Goal: Obtain resource: Download file/media

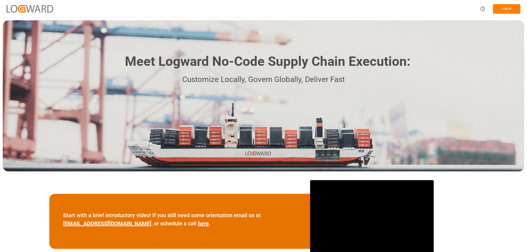
click at [505, 12] on button "Log In" at bounding box center [506, 9] width 27 height 10
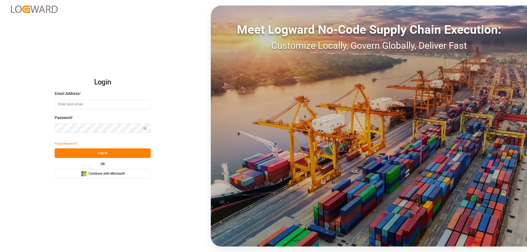
click at [101, 108] on input at bounding box center [103, 105] width 96 height 10
click at [97, 104] on input at bounding box center [103, 105] width 96 height 10
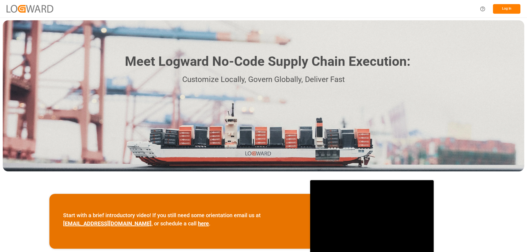
click at [510, 12] on button "Log In" at bounding box center [506, 9] width 27 height 10
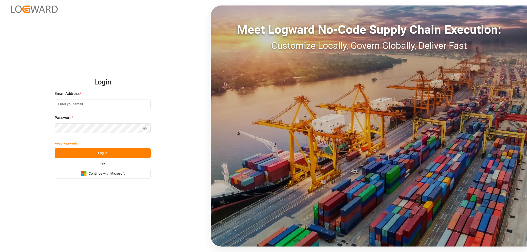
click at [118, 110] on div "Email Address *" at bounding box center [103, 103] width 96 height 24
click at [114, 107] on input at bounding box center [103, 105] width 96 height 10
type input "Zachary.Glick@leschaco.com"
click at [101, 148] on div "Forgot Password?" at bounding box center [103, 144] width 96 height 10
click at [102, 150] on button "Log In" at bounding box center [103, 154] width 96 height 10
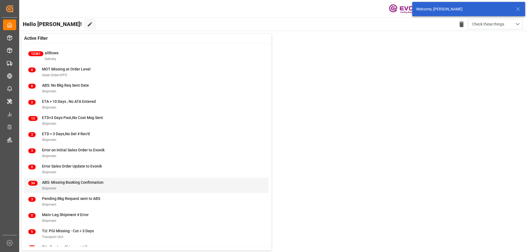
scroll to position [21, 0]
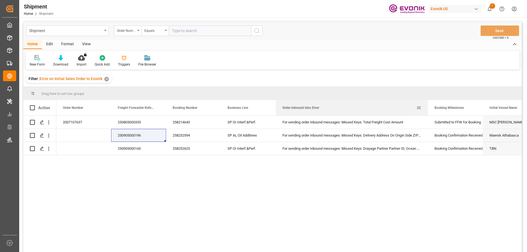
drag, startPoint x: 330, startPoint y: 106, endPoint x: 427, endPoint y: 110, distance: 97.3
click at [427, 110] on div at bounding box center [428, 107] width 2 height 15
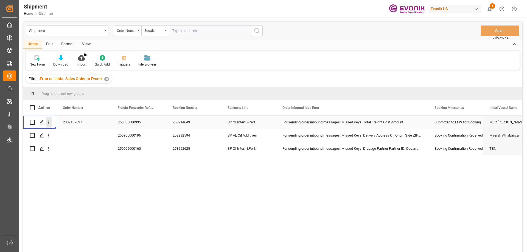
click at [50, 120] on icon "open menu" at bounding box center [49, 123] width 6 height 6
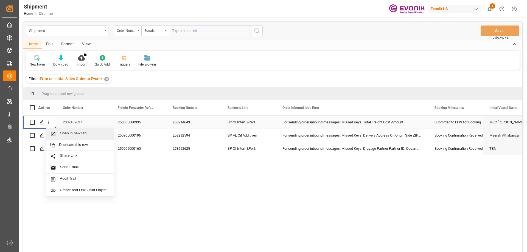
click at [65, 135] on span "Open in new tab" at bounding box center [85, 134] width 50 height 6
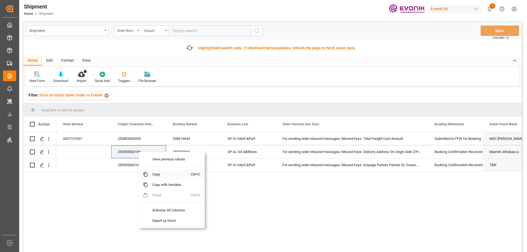
click at [160, 176] on span "Copy" at bounding box center [169, 174] width 43 height 10
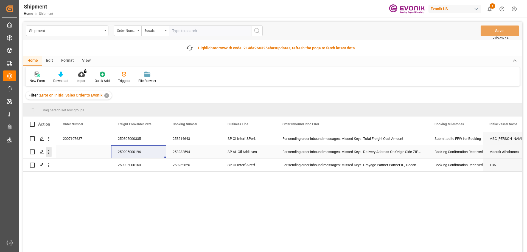
click at [47, 150] on icon "open menu" at bounding box center [49, 152] width 6 height 6
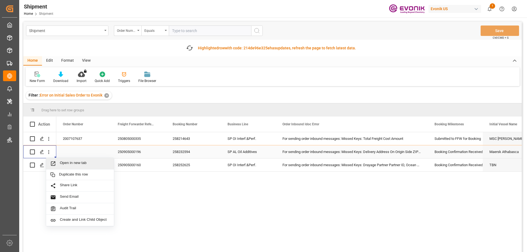
click at [62, 161] on div "Open in new tab" at bounding box center [80, 164] width 68 height 12
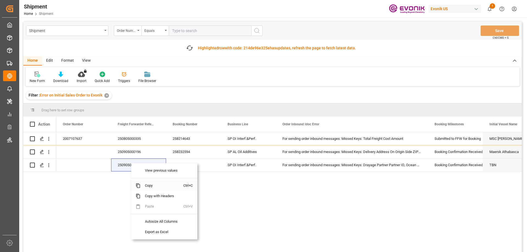
click at [150, 185] on span "Copy" at bounding box center [162, 186] width 43 height 10
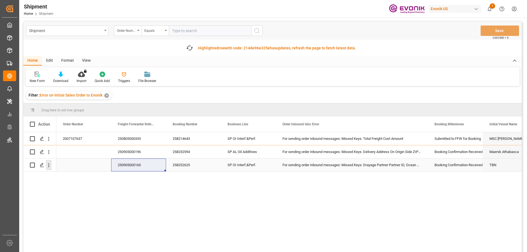
click at [49, 164] on icon "open menu" at bounding box center [49, 166] width 6 height 6
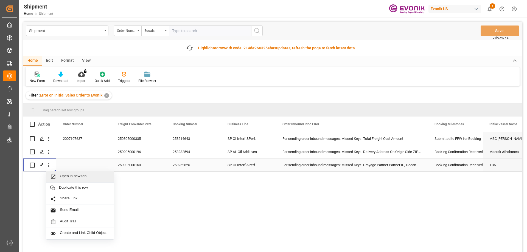
click at [69, 176] on span "Open in new tab" at bounding box center [85, 177] width 50 height 6
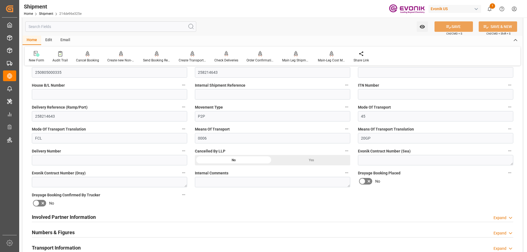
scroll to position [82, 0]
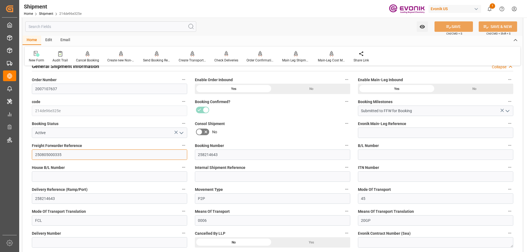
click at [59, 153] on input "250805000335" at bounding box center [109, 155] width 155 height 10
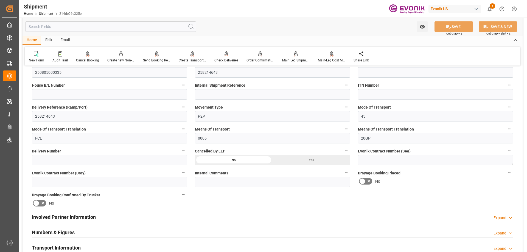
scroll to position [192, 0]
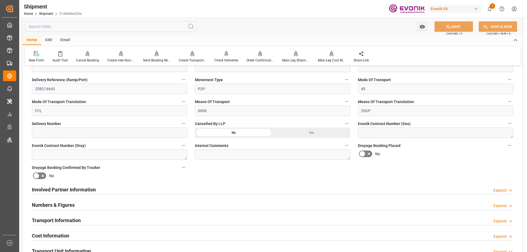
click at [143, 186] on div "Involved Partner Information Expand" at bounding box center [273, 189] width 482 height 10
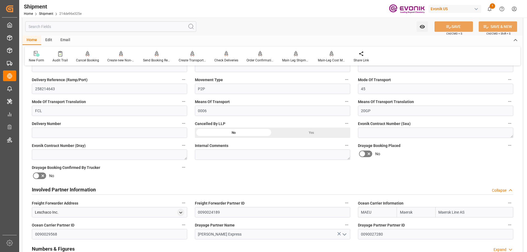
scroll to position [247, 0]
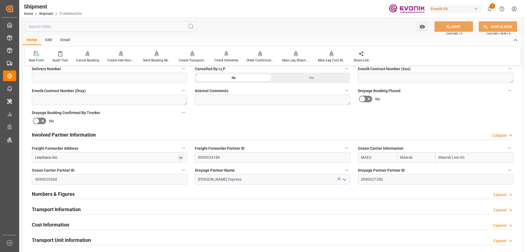
drag, startPoint x: 80, startPoint y: 208, endPoint x: 163, endPoint y: 189, distance: 85.2
click at [79, 208] on h2 "Transport Information" at bounding box center [56, 209] width 49 height 7
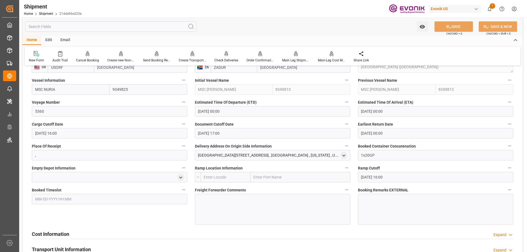
scroll to position [439, 0]
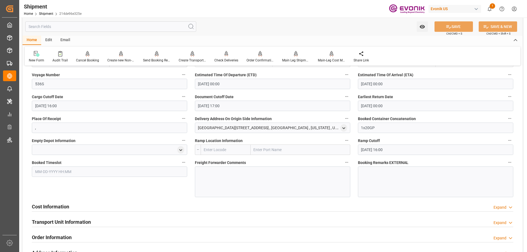
click at [85, 207] on div "Cost Information Expand" at bounding box center [273, 206] width 482 height 10
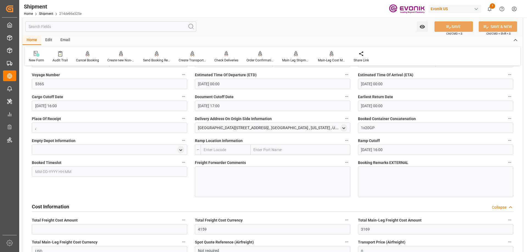
scroll to position [522, 0]
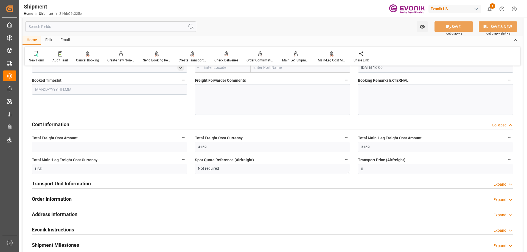
click at [78, 184] on h2 "Transport Unit Information" at bounding box center [61, 183] width 59 height 7
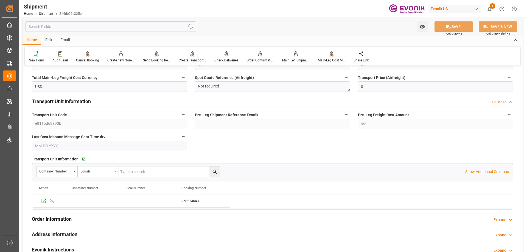
scroll to position [576, 0]
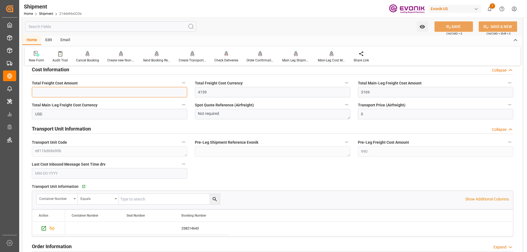
click at [93, 91] on input "text" at bounding box center [109, 92] width 155 height 10
paste input "4159"
type input "4159"
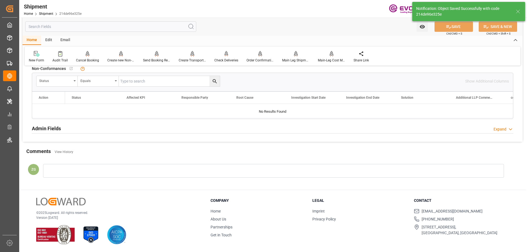
scroll to position [359, 0]
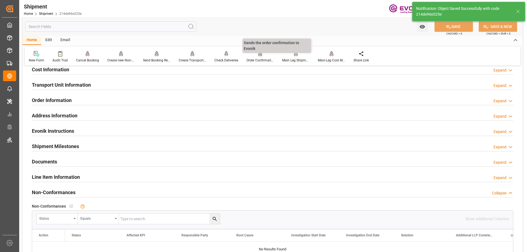
click at [264, 58] on div "Order Confirmation" at bounding box center [260, 60] width 27 height 5
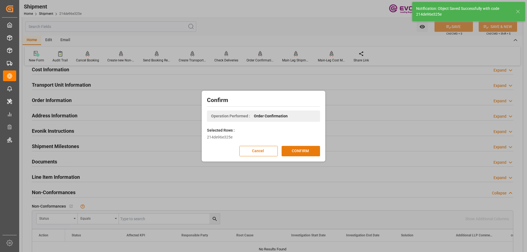
click at [301, 151] on button "CONFIRM" at bounding box center [301, 151] width 38 height 10
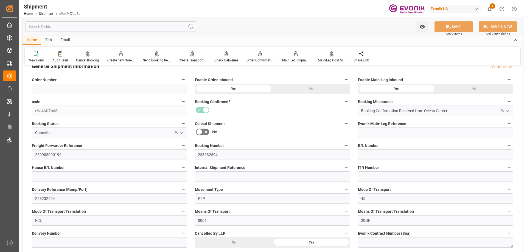
scroll to position [110, 0]
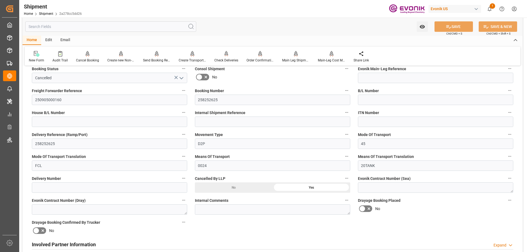
scroll to position [110, 0]
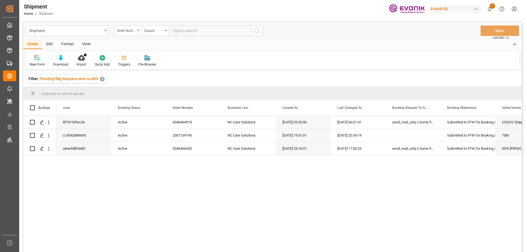
drag, startPoint x: 184, startPoint y: 130, endPoint x: 241, endPoint y: 54, distance: 94.6
click at [241, 54] on div "New Form Download Import You don't have permission for this feature. Contact ad…" at bounding box center [273, 60] width 494 height 19
click at [224, 152] on div "NC Care Solutions" at bounding box center [248, 148] width 55 height 13
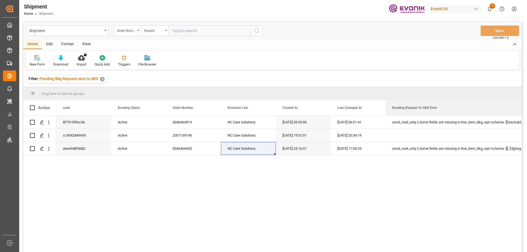
drag, startPoint x: 440, startPoint y: 104, endPoint x: 530, endPoint y: 102, distance: 89.8
click at [527, 102] on html "Created by potrace 1.15, written by Peter Selinger 2001-2017 Created by potrace…" at bounding box center [263, 126] width 527 height 252
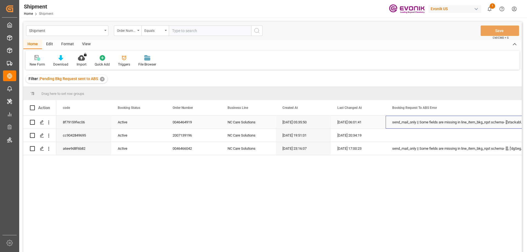
click at [404, 122] on div "send_mail_only || Some fields are missing in line_item_bkg_rqst schema- [['stac…" at bounding box center [458, 122] width 145 height 13
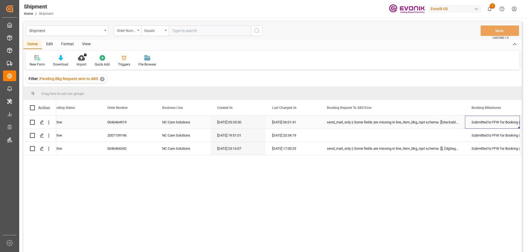
click at [443, 121] on div "send_mail_only || Some fields are missing in line_item_bkg_rqst schema- [['stac…" at bounding box center [392, 122] width 145 height 13
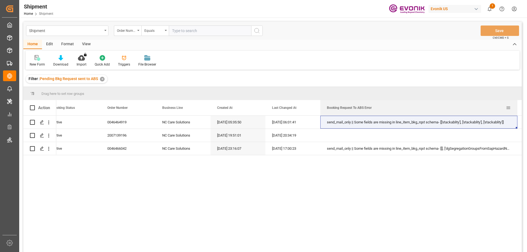
drag, startPoint x: 464, startPoint y: 107, endPoint x: 516, endPoint y: 107, distance: 52.4
click at [516, 107] on div at bounding box center [517, 107] width 2 height 15
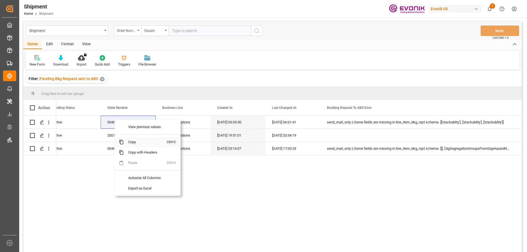
click at [133, 139] on span "Copy" at bounding box center [145, 142] width 43 height 10
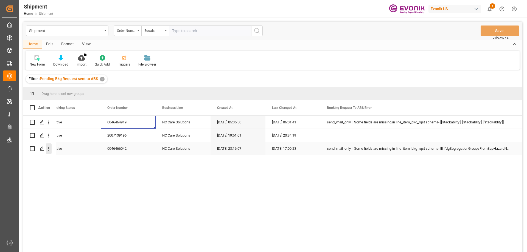
click at [49, 150] on icon "open menu" at bounding box center [48, 149] width 1 height 4
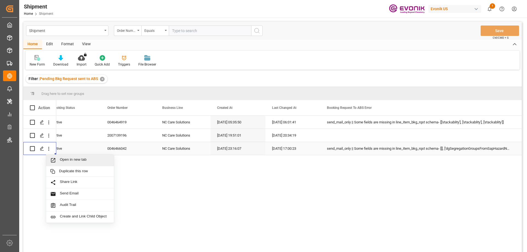
click at [63, 159] on span "Open in new tab" at bounding box center [85, 161] width 50 height 6
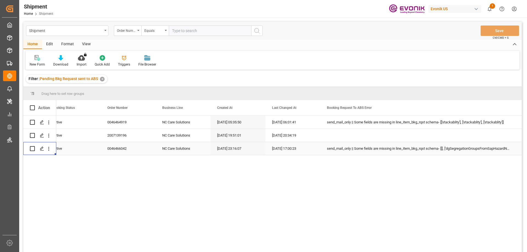
click at [463, 148] on div "send_mail_only || Some fields are missing in line_item_bkg_rqst schema- [[], ['…" at bounding box center [418, 148] width 197 height 13
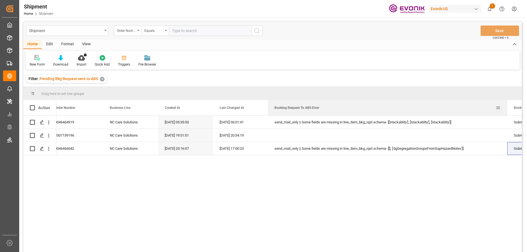
drag, startPoint x: 464, startPoint y: 105, endPoint x: 506, endPoint y: 107, distance: 42.3
click at [506, 107] on div at bounding box center [507, 107] width 2 height 15
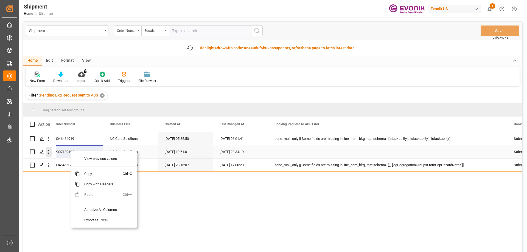
click at [50, 153] on icon "open menu" at bounding box center [49, 152] width 6 height 6
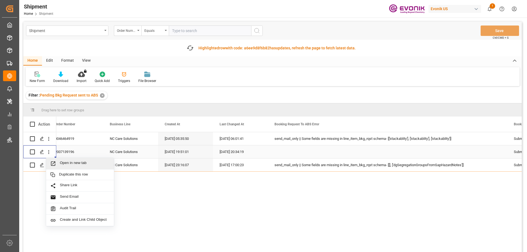
click at [74, 165] on span "Open in new tab" at bounding box center [85, 164] width 50 height 6
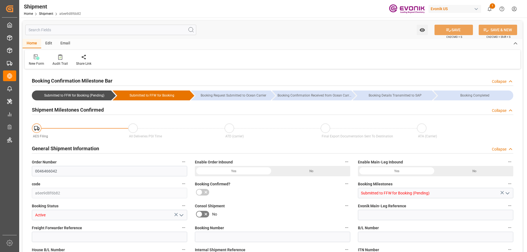
type input "AC Containerline"
type input "Leschaco Inc."
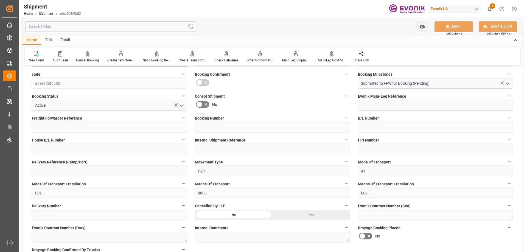
scroll to position [192, 0]
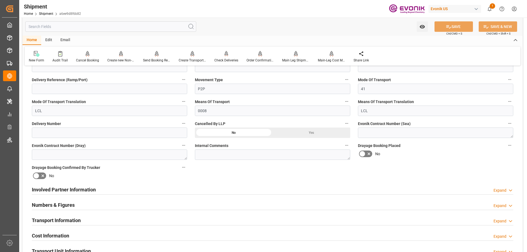
click at [82, 187] on h2 "Involved Partner Information" at bounding box center [64, 189] width 64 height 7
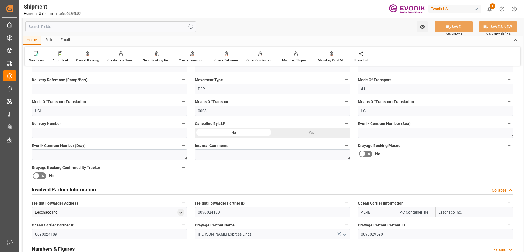
scroll to position [275, 0]
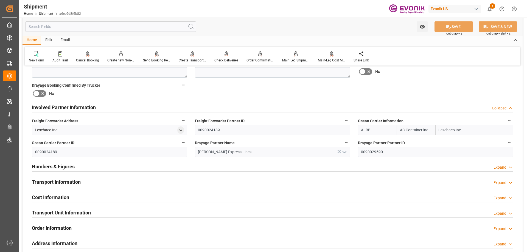
click at [61, 182] on h2 "Transport Information" at bounding box center [56, 181] width 49 height 7
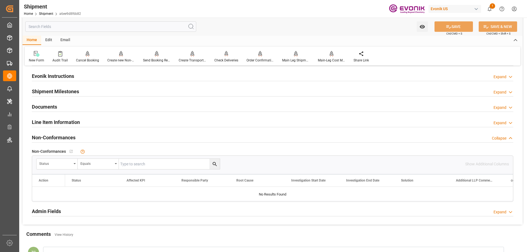
scroll to position [604, 0]
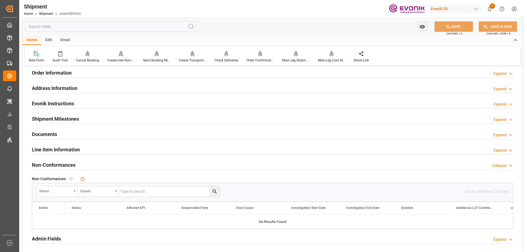
click at [59, 121] on h2 "Shipment Milestones" at bounding box center [55, 118] width 47 height 7
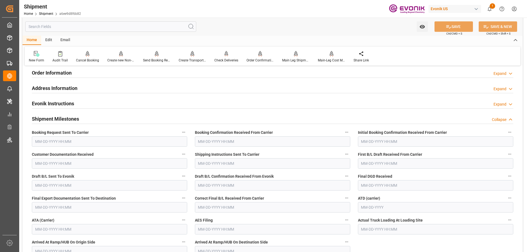
click at [51, 120] on h2 "Shipment Milestones" at bounding box center [55, 118] width 47 height 7
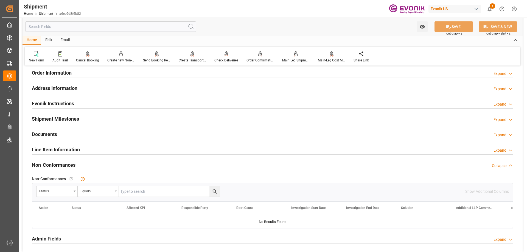
click at [51, 149] on h2 "Line Item Information" at bounding box center [56, 149] width 48 height 7
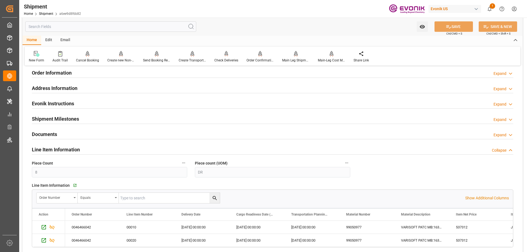
scroll to position [659, 0]
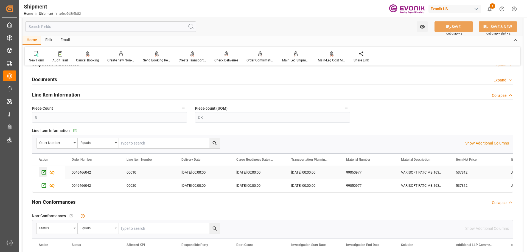
click at [42, 172] on icon "Press SPACE to select this row." at bounding box center [44, 172] width 4 height 4
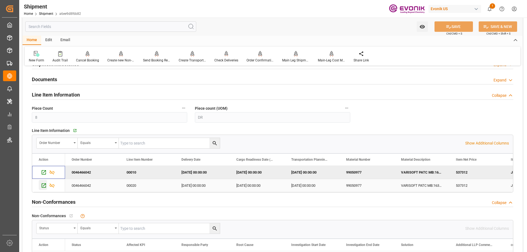
click at [39, 186] on div "Press SPACE to select this row." at bounding box center [43, 185] width 8 height 10
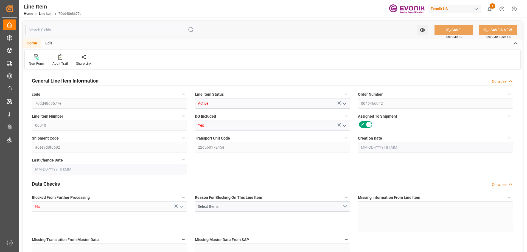
type input "1"
type input "853.832"
type input "772"
type input "1.1565"
type input "4"
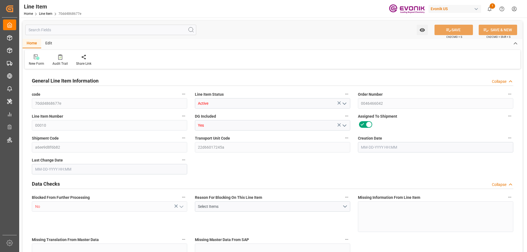
type input "537312"
type input "4"
type input "772"
type input "853.832"
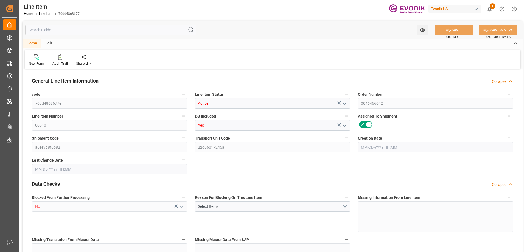
type input "878.832"
type input "772"
type input "1.1565"
type input "1156.456"
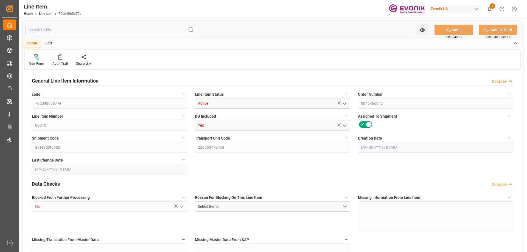
type input "0"
type input "[DATE] 12:39"
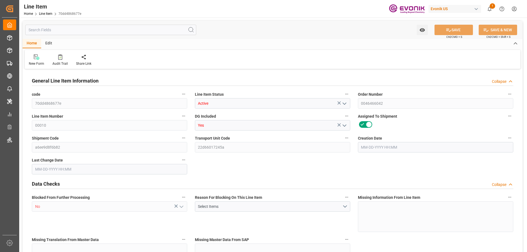
type input "08-14-2025 16:55"
type input "[DATE]"
click at [90, 31] on input "text" at bounding box center [110, 30] width 171 height 10
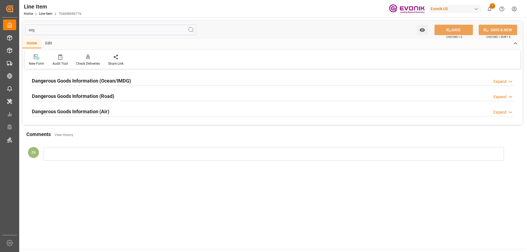
type input "seg"
click at [74, 75] on div "Dangerous Goods Information (Ocean/IMDG)" at bounding box center [81, 80] width 99 height 10
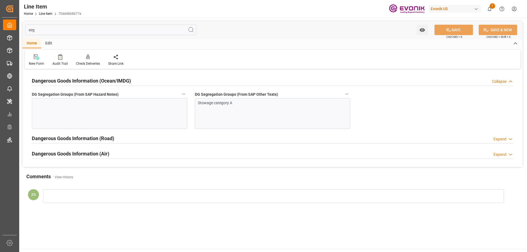
click at [74, 102] on p at bounding box center [107, 103] width 145 height 6
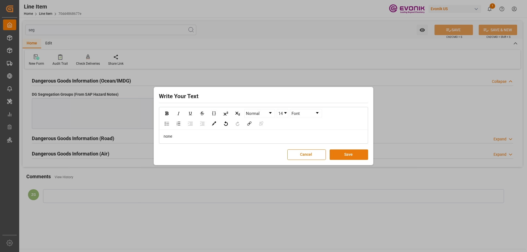
click at [340, 155] on button "Save" at bounding box center [349, 155] width 38 height 10
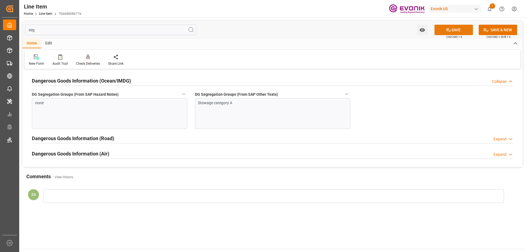
click at [451, 33] on button "SAVE" at bounding box center [454, 30] width 38 height 10
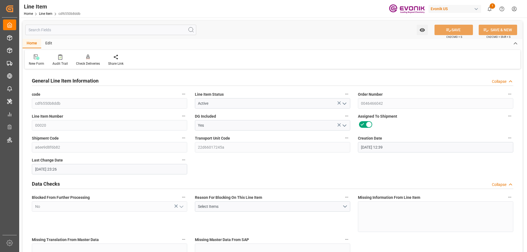
click at [49, 31] on input "text" at bounding box center [110, 30] width 171 height 10
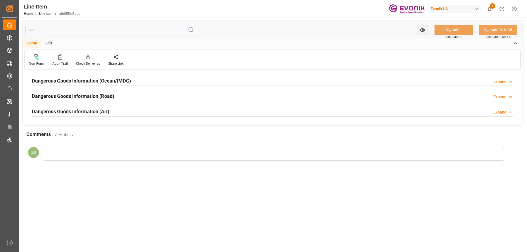
type input "seg"
click at [71, 81] on h2 "Dangerous Goods Information (Ocean/IMDG)" at bounding box center [81, 80] width 99 height 7
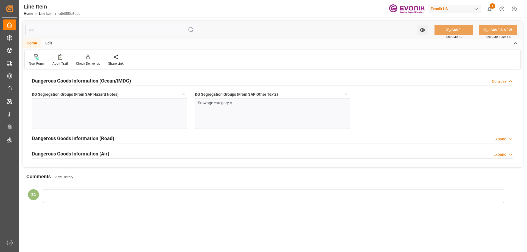
click at [76, 111] on div at bounding box center [109, 113] width 155 height 31
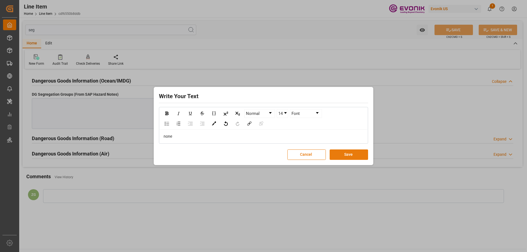
click at [341, 154] on button "Save" at bounding box center [349, 155] width 38 height 10
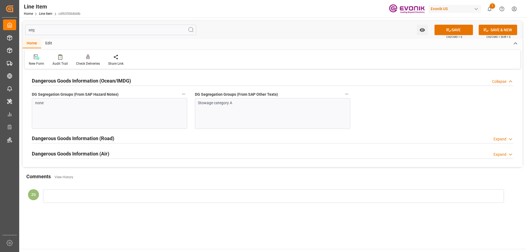
click at [452, 30] on button "SAVE" at bounding box center [454, 30] width 38 height 10
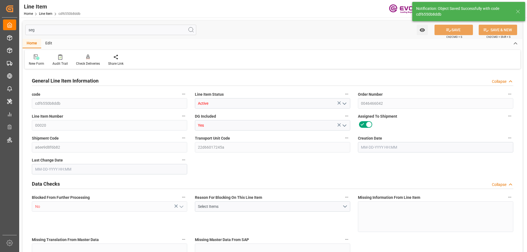
type input "1"
type input "853.832"
type input "772"
type input "1.1565"
type input "4"
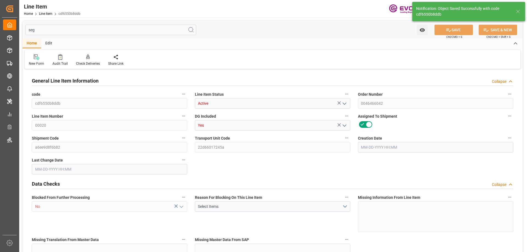
type input "537312"
type input "4"
type input "772"
type input "853.832"
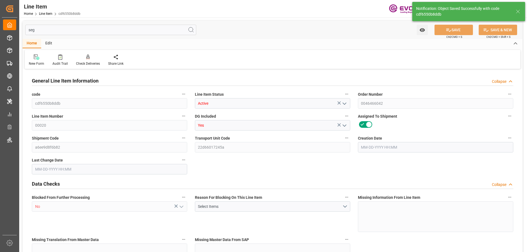
type input "878.832"
type input "772"
type input "1.1565"
type input "1156.456"
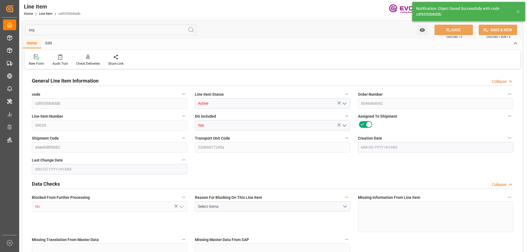
type input "0"
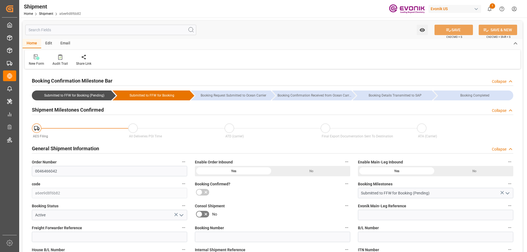
type input "AC Containerline"
type input "Leschaco Inc."
type input "USLAX"
type input "JPYOK"
type input "9312781"
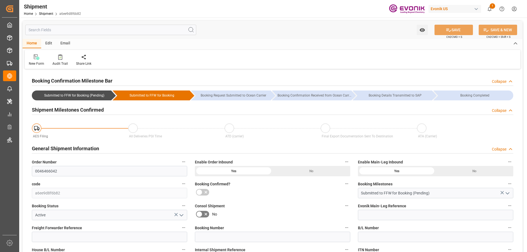
type input "9312781"
type input "USCHI"
type input "[DATE] 19:30"
type input "[DATE] 19:15"
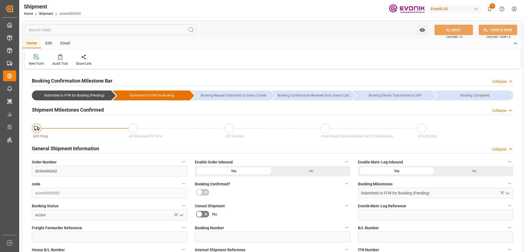
type input "[DATE] 19:30"
type input "09-22-2025 19:30"
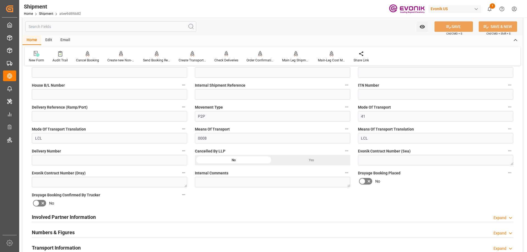
click at [61, 209] on div "Drayage Booking Confirmed By Trucker No" at bounding box center [109, 199] width 163 height 20
click at [62, 216] on h2 "Involved Partner Information" at bounding box center [64, 217] width 64 height 7
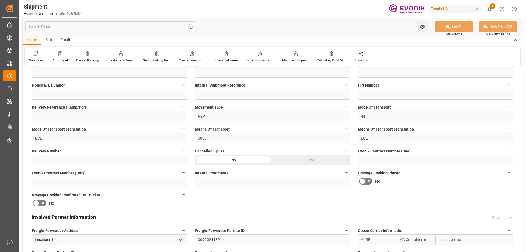
scroll to position [275, 0]
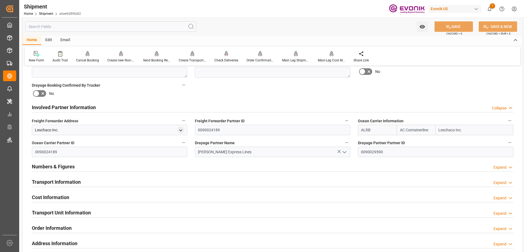
click at [77, 182] on h2 "Transport Information" at bounding box center [56, 181] width 49 height 7
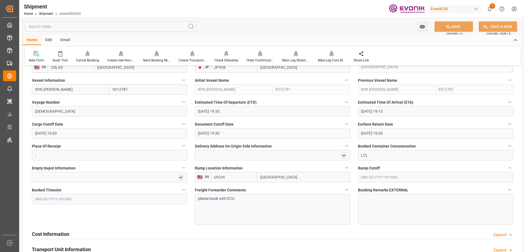
scroll to position [439, 0]
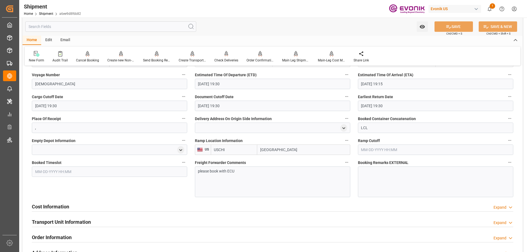
click at [63, 209] on h2 "Cost Information" at bounding box center [50, 206] width 37 height 7
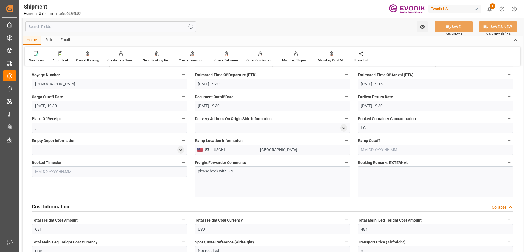
scroll to position [494, 0]
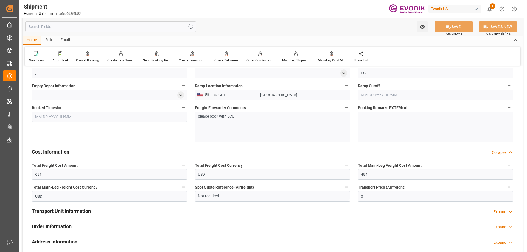
click at [59, 215] on div "Transport Unit Information" at bounding box center [61, 211] width 59 height 10
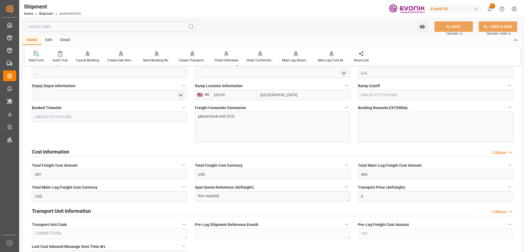
scroll to position [549, 0]
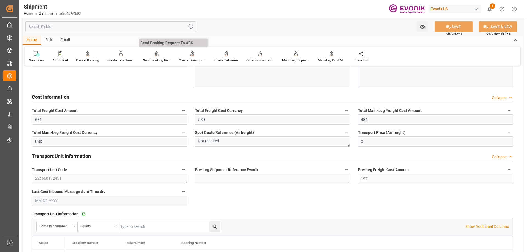
click at [157, 55] on icon at bounding box center [157, 53] width 4 height 5
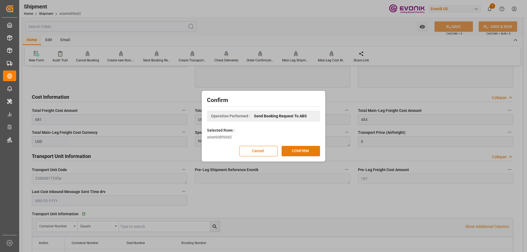
click at [299, 154] on button "CONFIRM" at bounding box center [301, 151] width 38 height 10
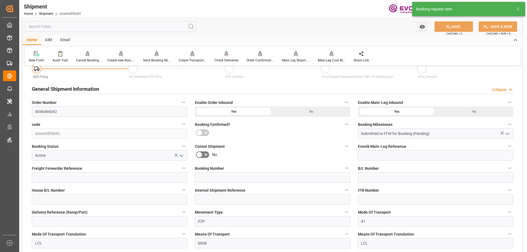
scroll to position [496, 0]
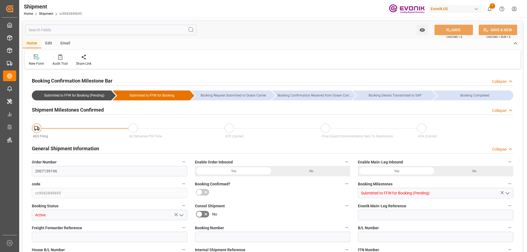
type input "AC Containerline"
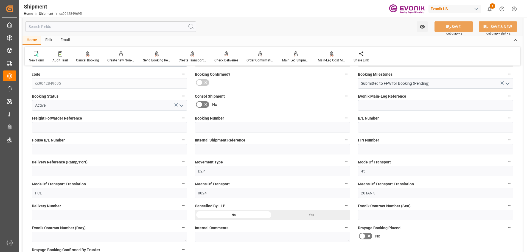
scroll to position [220, 0]
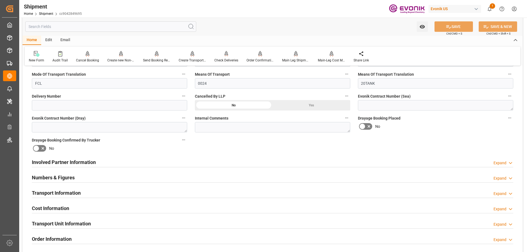
click at [68, 163] on h2 "Involved Partner Information" at bounding box center [64, 162] width 64 height 7
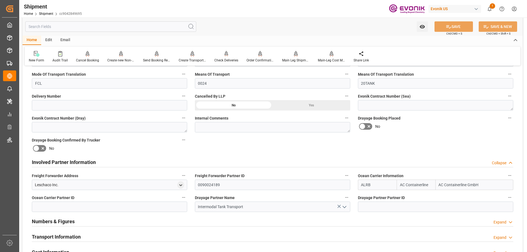
click at [54, 231] on div "Transport Information" at bounding box center [56, 236] width 49 height 10
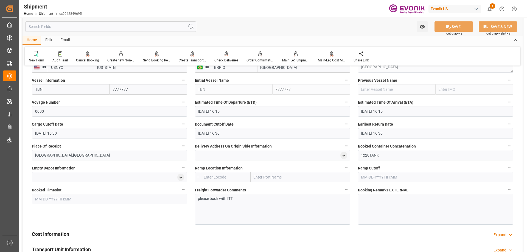
scroll to position [439, 0]
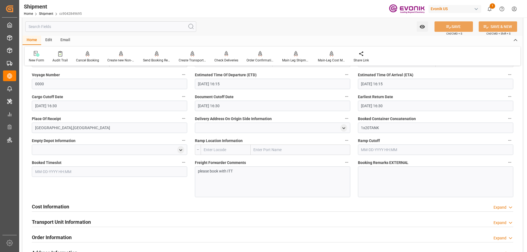
click at [82, 203] on div "Cost Information Expand" at bounding box center [273, 206] width 482 height 10
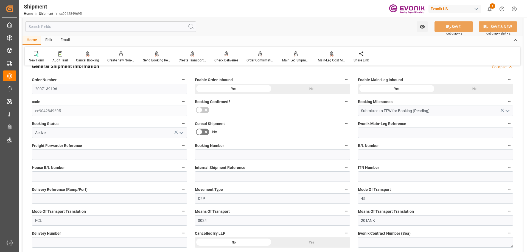
scroll to position [27, 0]
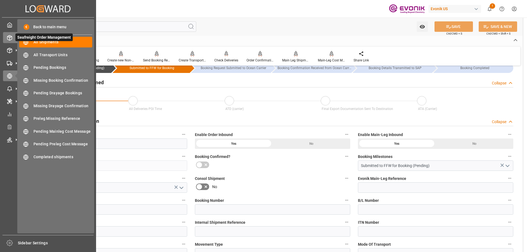
click at [11, 38] on icon at bounding box center [9, 37] width 5 height 5
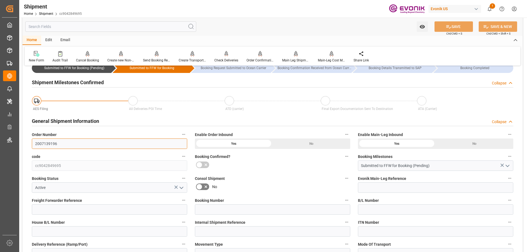
click at [52, 141] on input "2007139196" at bounding box center [109, 144] width 155 height 10
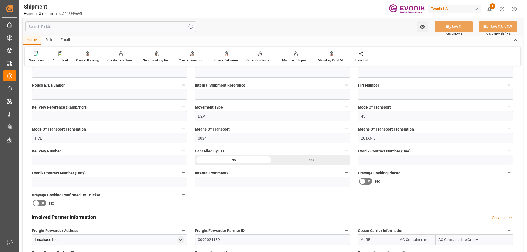
scroll to position [220, 0]
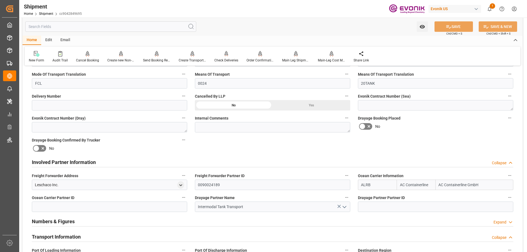
drag, startPoint x: 421, startPoint y: 195, endPoint x: 404, endPoint y: 198, distance: 16.9
type input "intermodal"
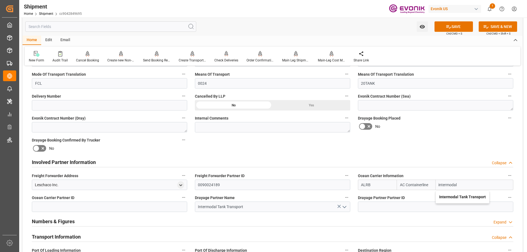
click at [447, 196] on b "Intermodal Tank Transport" at bounding box center [462, 197] width 47 height 4
type input "TQMU"
type input "Intermodal Tank Transport"
click at [451, 29] on button "SAVE" at bounding box center [454, 26] width 38 height 10
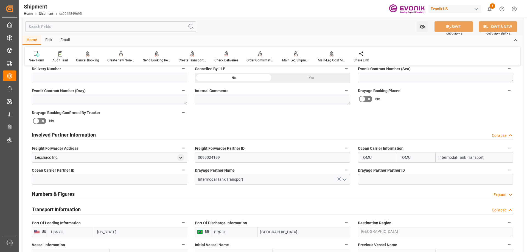
scroll to position [357, 0]
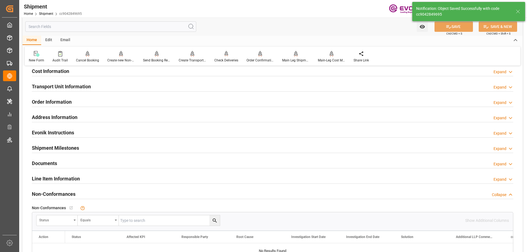
click at [56, 82] on div "Transport Unit Information" at bounding box center [61, 86] width 59 height 10
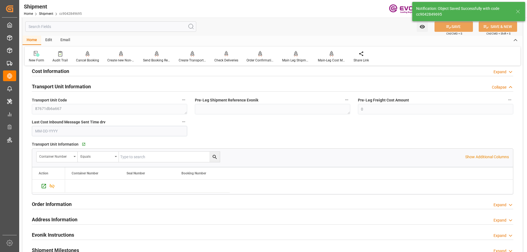
scroll to position [275, 0]
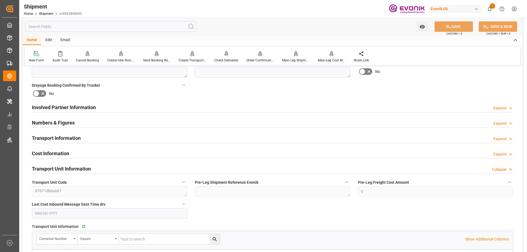
click at [54, 155] on h2 "Cost Information" at bounding box center [50, 153] width 37 height 7
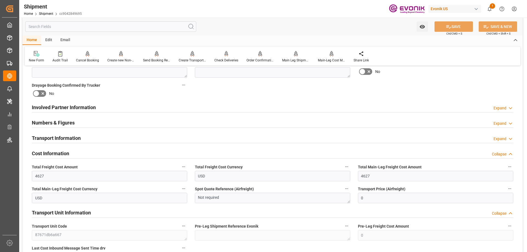
click at [54, 140] on h2 "Transport Information" at bounding box center [56, 138] width 49 height 7
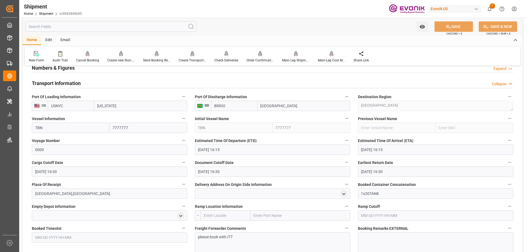
scroll to position [357, 0]
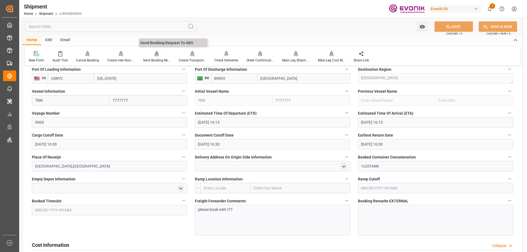
click at [155, 57] on div "Send Booking Request To ABS" at bounding box center [157, 57] width 36 height 12
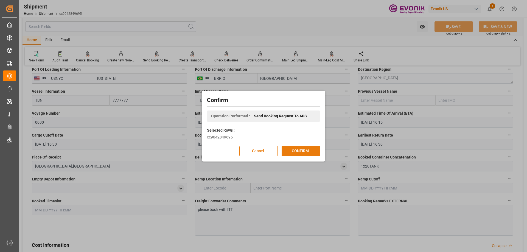
click at [296, 148] on button "CONFIRM" at bounding box center [301, 151] width 38 height 10
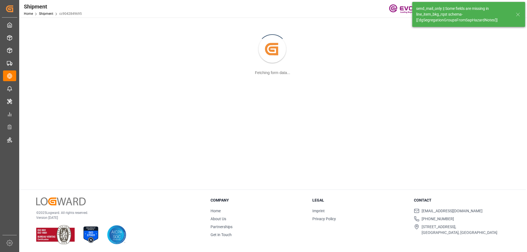
scroll to position [60, 0]
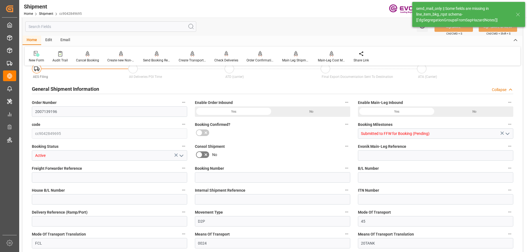
type input "20000"
type input "KGM"
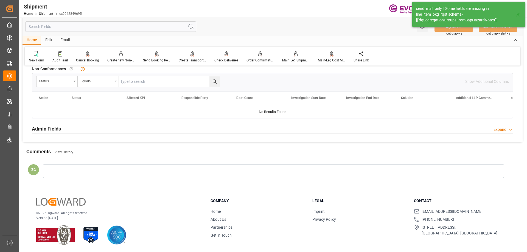
scroll to position [386, 0]
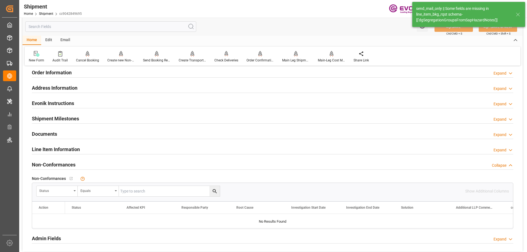
click at [47, 151] on h2 "Line Item Information" at bounding box center [56, 149] width 48 height 7
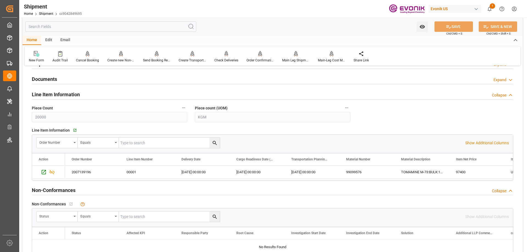
scroll to position [469, 0]
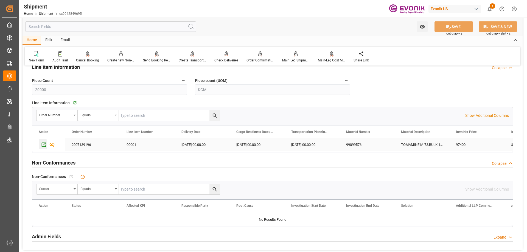
click at [41, 145] on icon "Press SPACE to select this row." at bounding box center [44, 145] width 6 height 6
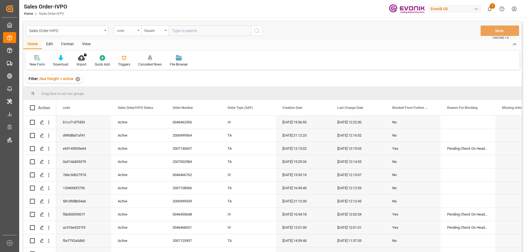
click at [133, 29] on div "code" at bounding box center [126, 30] width 19 height 6
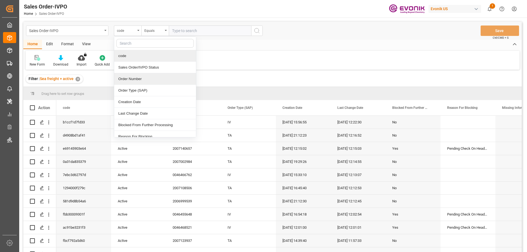
click at [131, 78] on div "Order Number" at bounding box center [155, 79] width 82 height 12
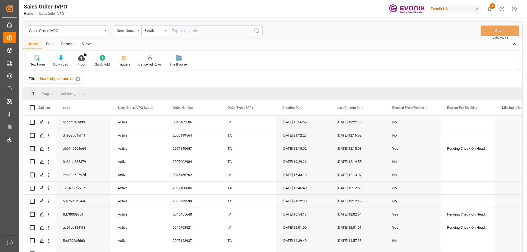
click at [185, 30] on input "text" at bounding box center [210, 31] width 82 height 10
paste input "2007139196"
type input "2007139196"
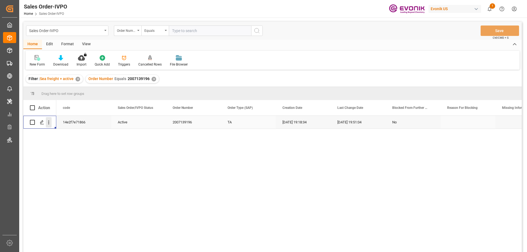
click at [49, 121] on icon "open menu" at bounding box center [49, 123] width 6 height 6
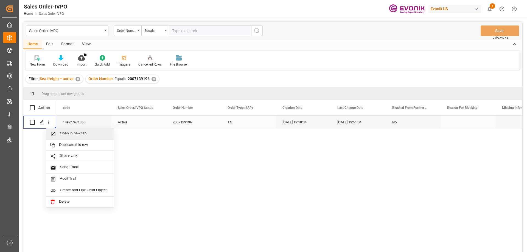
click at [69, 133] on span "Open in new tab" at bounding box center [85, 134] width 50 height 6
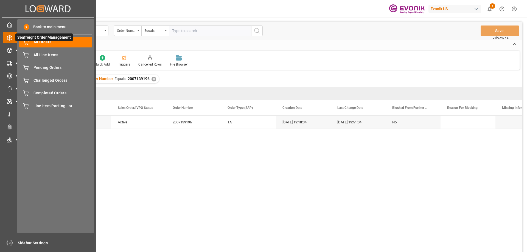
drag, startPoint x: 16, startPoint y: 77, endPoint x: 8, endPoint y: 37, distance: 40.6
click at [8, 37] on polyline at bounding box center [9, 37] width 4 height 1
click at [32, 66] on div "Pending Orders Pending Orders" at bounding box center [55, 67] width 73 height 11
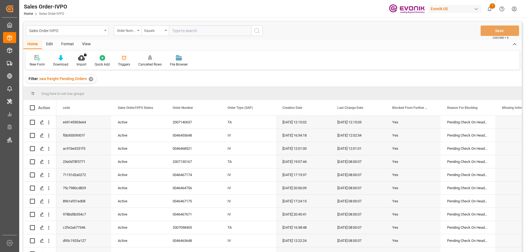
click at [86, 43] on div "View" at bounding box center [86, 44] width 17 height 9
click at [61, 60] on icon at bounding box center [62, 57] width 5 height 5
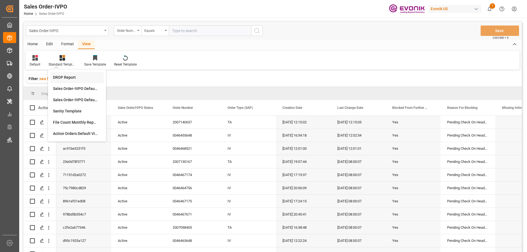
click at [66, 78] on div "DROP Report" at bounding box center [77, 78] width 48 height 6
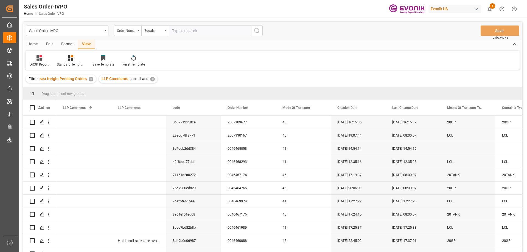
click at [33, 43] on div "Home" at bounding box center [32, 44] width 19 height 9
click at [59, 65] on div "Download" at bounding box center [60, 64] width 15 height 5
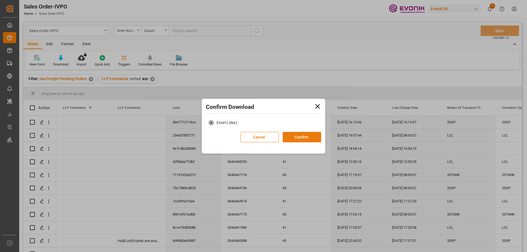
click at [312, 139] on button "Confirm" at bounding box center [302, 137] width 38 height 10
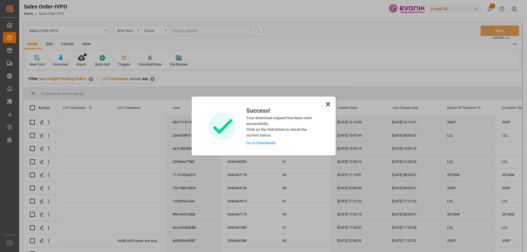
click at [258, 143] on link "Go to Downloads" at bounding box center [260, 143] width 29 height 4
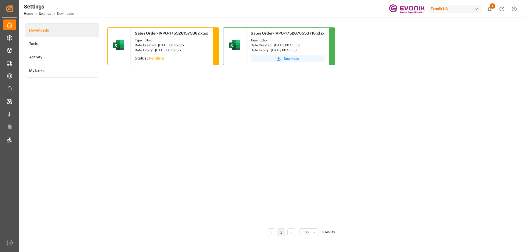
click at [488, 163] on div "Sales Order-IVPO-1755261575367.xlsx Type : .xlsx Date Created : 08-15-2025 08:3…" at bounding box center [301, 125] width 388 height 197
drag, startPoint x: 487, startPoint y: 159, endPoint x: 386, endPoint y: 169, distance: 101.5
click at [386, 169] on div "Sales Order-IVPO-1755261575367.xlsx Type : .xlsx Date Created : 08-15-2025 08:3…" at bounding box center [301, 125] width 388 height 197
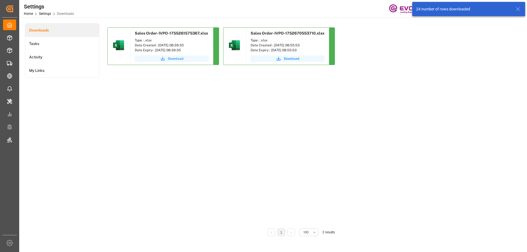
click at [160, 58] on button "Download" at bounding box center [172, 58] width 74 height 7
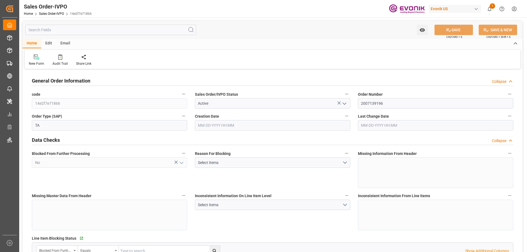
type input "BRRIO"
type input "0"
type input "1"
type input "2"
type input "20000"
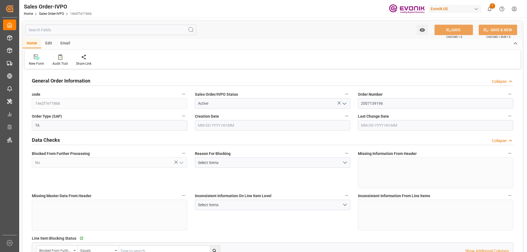
type input "0"
type input "17000"
type input "30"
type input "[DATE] 19:18"
type input "[DATE] 19:51"
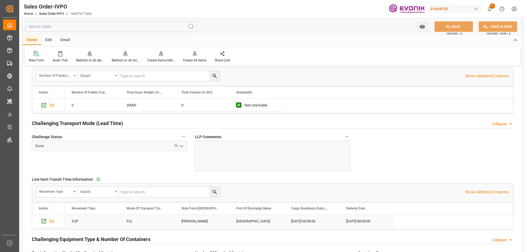
scroll to position [851, 0]
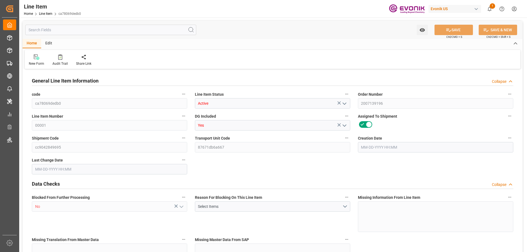
type input "0"
type input "20000"
type input "0"
type input "20000"
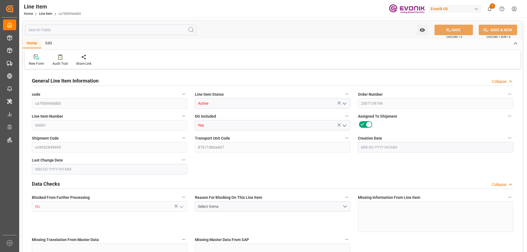
type input "97400"
type input "20000"
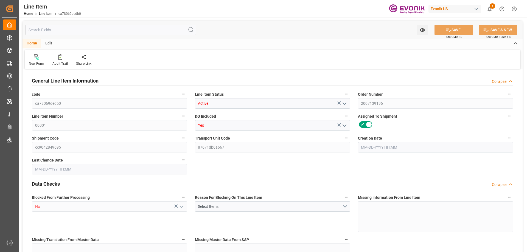
type input "20000"
type input "0"
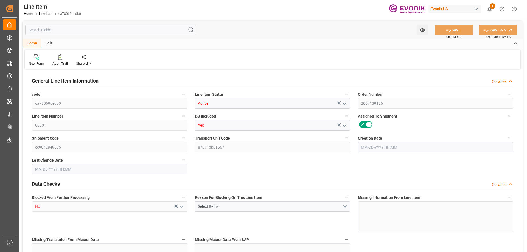
type input "0"
type input "08-13-2025 19:18"
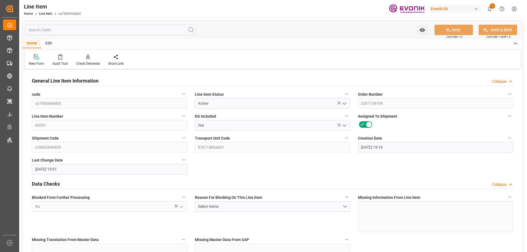
type input "08-14-2025 19:51"
type input "10-01-2025"
type input "08-22-2025"
type input "08-17-2025"
click at [64, 31] on input "text" at bounding box center [110, 30] width 171 height 10
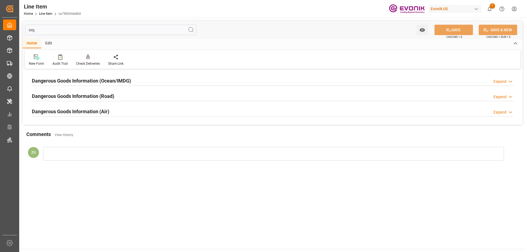
type input "seg"
click at [86, 78] on h2 "Dangerous Goods Information (Ocean/IMDG)" at bounding box center [81, 80] width 99 height 7
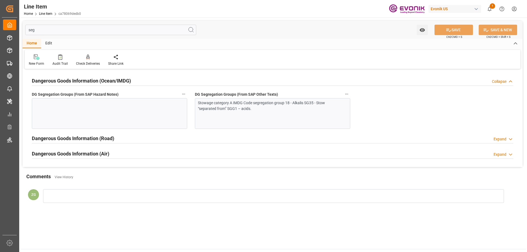
click at [88, 110] on div at bounding box center [109, 113] width 155 height 31
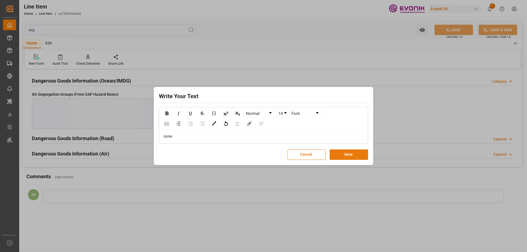
click at [352, 156] on button "Save" at bounding box center [349, 155] width 38 height 10
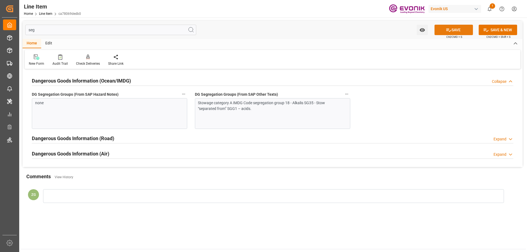
click at [442, 27] on button "SAVE" at bounding box center [454, 30] width 38 height 10
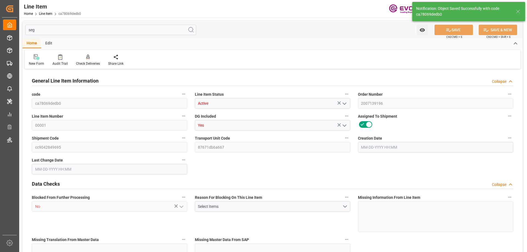
type input "0"
type input "20000"
type input "0"
type input "20000"
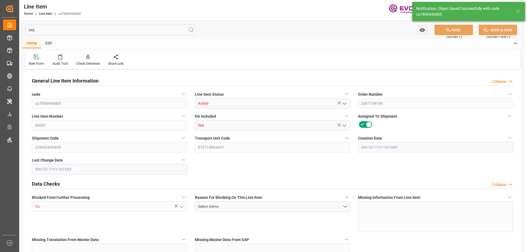
type input "97400"
type input "20000"
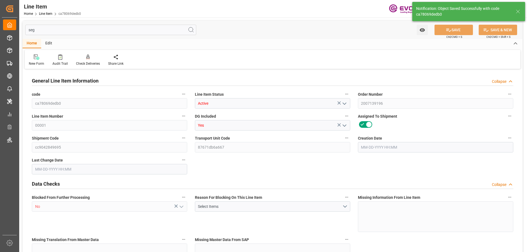
type input "20000"
type input "0"
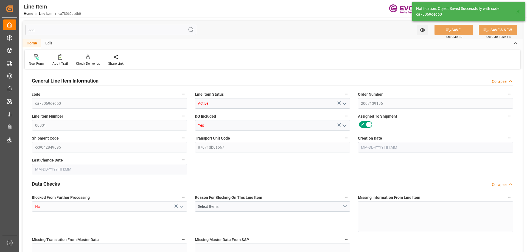
type input "0"
type input "08-13-2025 19:18"
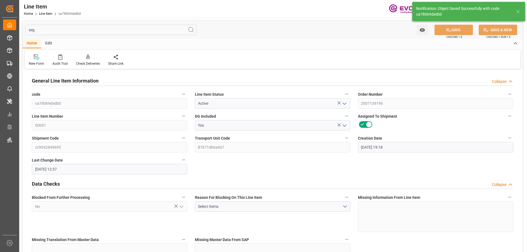
type input "08-15-2025 12:37"
type input "10-01-2025"
type input "08-22-2025"
type input "08-17-2025"
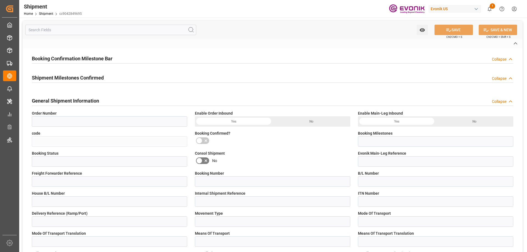
type input "2007139196"
type input "cc9042849695"
type input "Submitted to FFW for Booking (Pending)"
type input "Active"
type input "D2P"
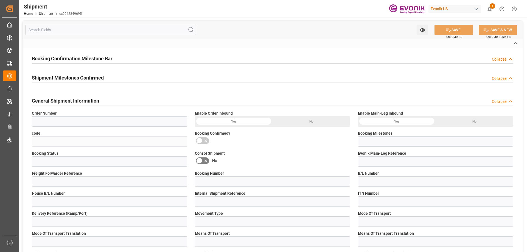
type input "45"
type input "FCL"
type input "0024"
type input "20TANK"
type input "0090024189"
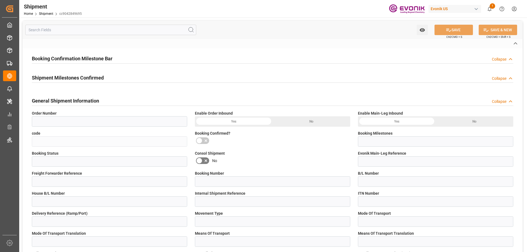
type input "TQMU"
type input "Intermodal Tank Transport"
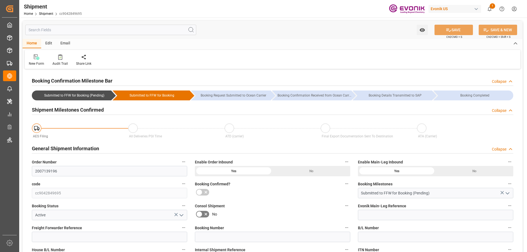
type input "TQMU"
type input "Intermodal Tank Transport"
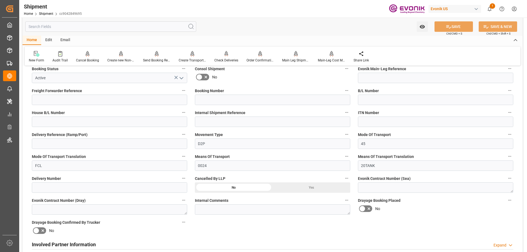
scroll to position [220, 0]
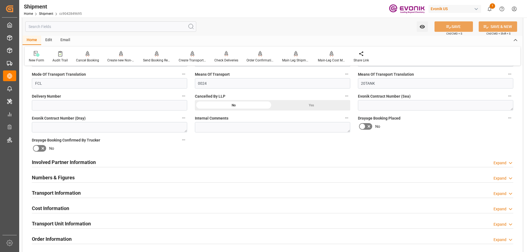
click at [83, 161] on h2 "Involved Partner Information" at bounding box center [64, 162] width 64 height 7
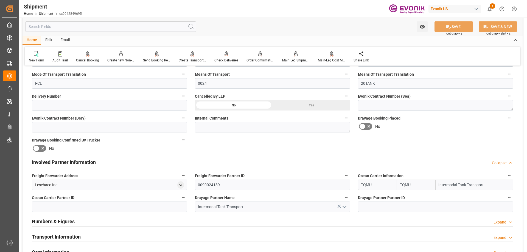
scroll to position [302, 0]
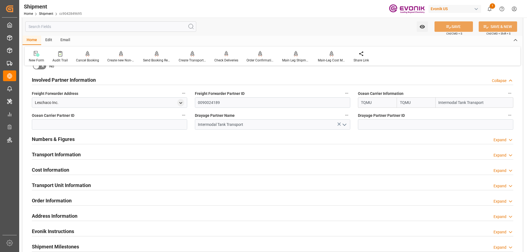
click at [50, 156] on h2 "Transport Information" at bounding box center [56, 154] width 49 height 7
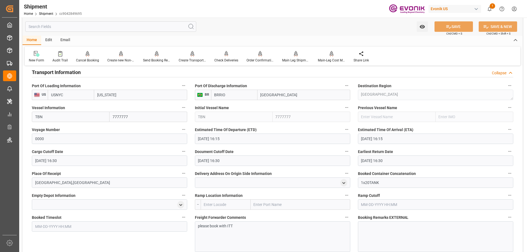
scroll to position [467, 0]
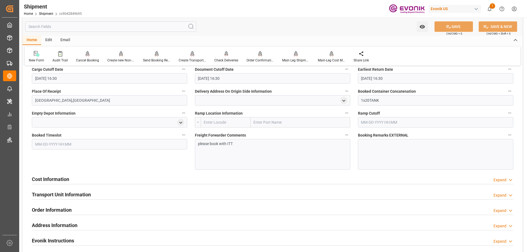
click at [102, 172] on div "Cost Information Expand" at bounding box center [272, 179] width 489 height 15
click at [100, 177] on div "Cost Information Expand" at bounding box center [273, 179] width 482 height 10
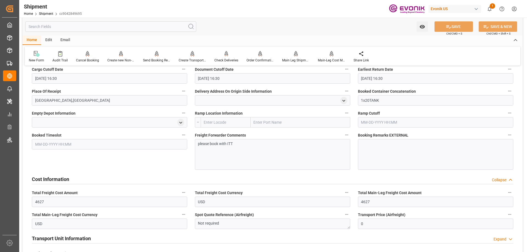
scroll to position [494, 0]
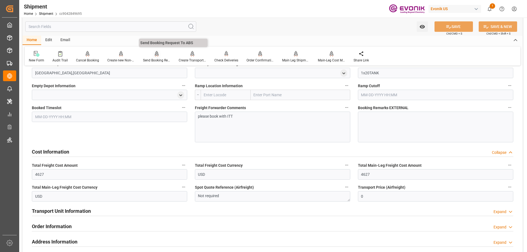
click at [155, 58] on div "Send Booking Request To ABS" at bounding box center [156, 60] width 27 height 5
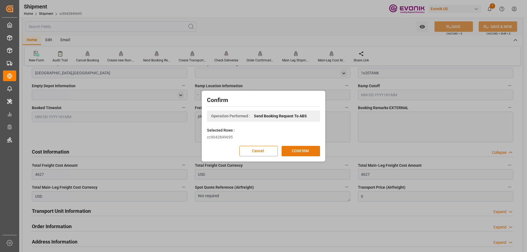
click at [292, 155] on button "CONFIRM" at bounding box center [301, 151] width 38 height 10
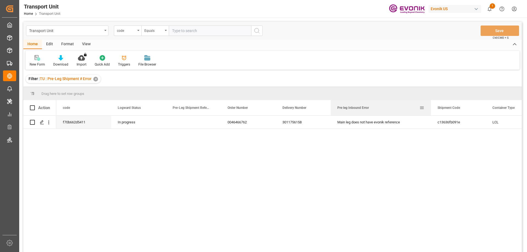
drag, startPoint x: 385, startPoint y: 106, endPoint x: 323, endPoint y: 111, distance: 62.8
click at [430, 106] on div at bounding box center [431, 107] width 2 height 15
click at [47, 124] on icon "open menu" at bounding box center [49, 123] width 6 height 6
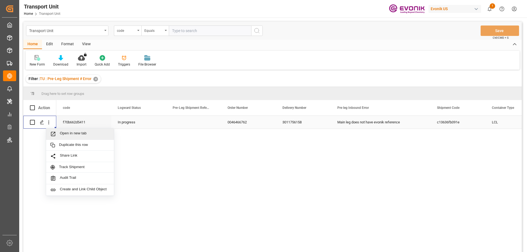
click at [67, 136] on span "Open in new tab" at bounding box center [85, 134] width 50 height 6
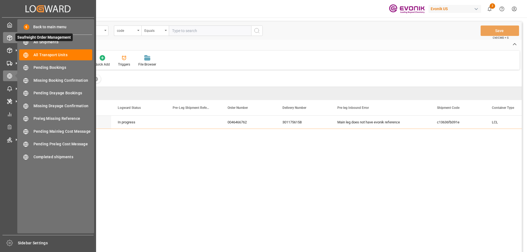
click at [51, 40] on span "Seafreight Order Management" at bounding box center [43, 37] width 57 height 8
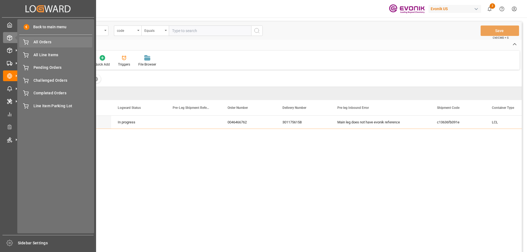
click at [47, 42] on span "All Orders" at bounding box center [62, 42] width 59 height 6
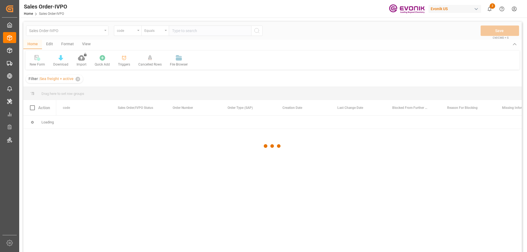
click at [184, 32] on div at bounding box center [272, 146] width 499 height 249
click at [139, 31] on div at bounding box center [272, 146] width 499 height 249
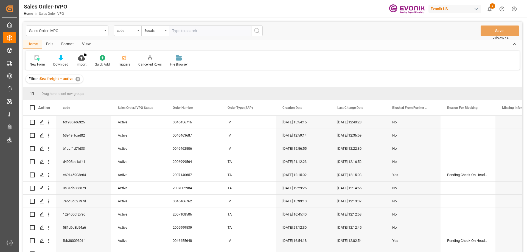
click at [138, 31] on icon "open menu" at bounding box center [138, 30] width 2 height 1
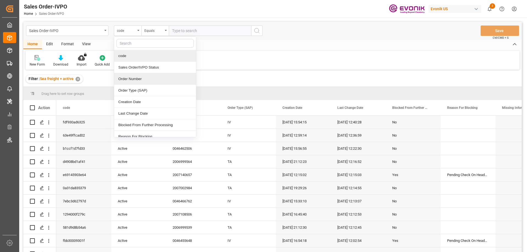
click at [129, 80] on div "Order Number" at bounding box center [155, 79] width 82 height 12
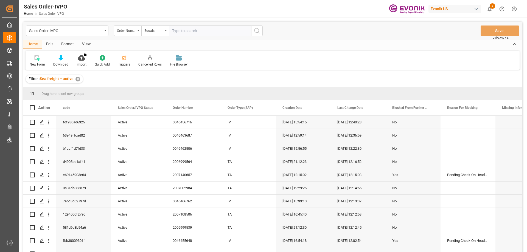
click at [182, 33] on input "text" at bounding box center [210, 31] width 82 height 10
paste input "46460088"
type input "0046460088"
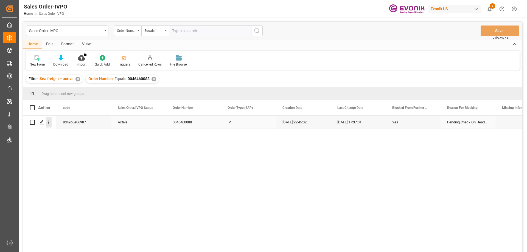
click at [51, 123] on icon "open menu" at bounding box center [49, 123] width 6 height 6
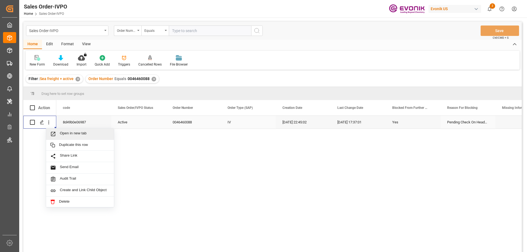
click at [66, 135] on span "Open in new tab" at bounding box center [85, 134] width 50 height 6
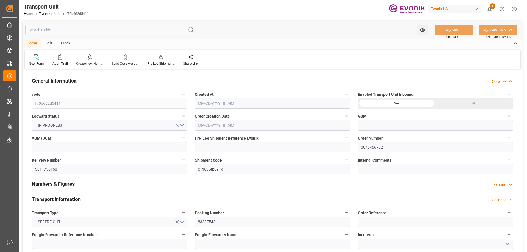
type input "AC Containerline"
type input "Leschaco Inc."
type input "USIJX"
type input "BRSSZ"
type input "860.9808"
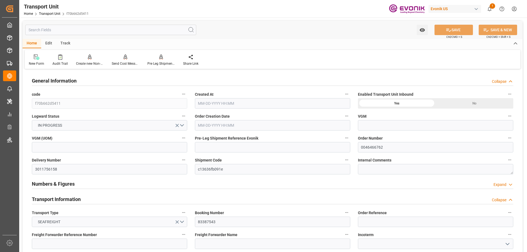
type input "08-13-2025 21:33"
type input "10-06-2025"
type input "09-10-2025 00:00"
type input "09-23-2025 00:00"
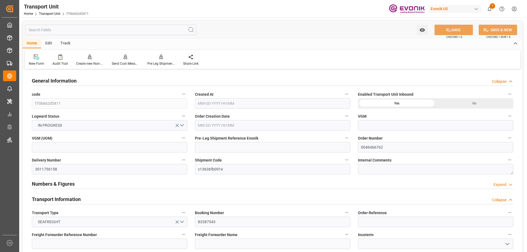
type input "09-23-2025 00:00"
type input "08-26-2025 10:00"
click at [110, 29] on input "text" at bounding box center [110, 30] width 171 height 10
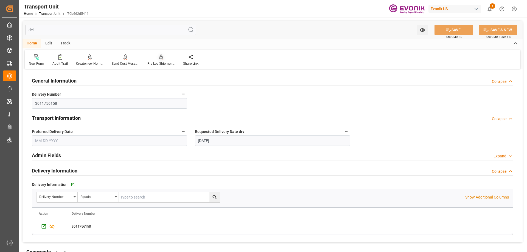
type input "deli"
click at [158, 59] on div at bounding box center [160, 57] width 27 height 6
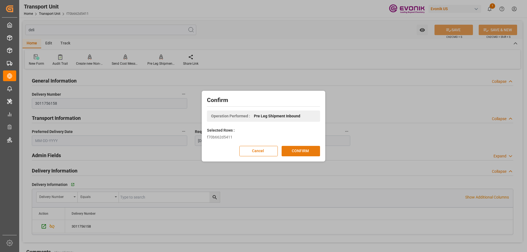
click at [310, 152] on button "CONFIRM" at bounding box center [301, 151] width 38 height 10
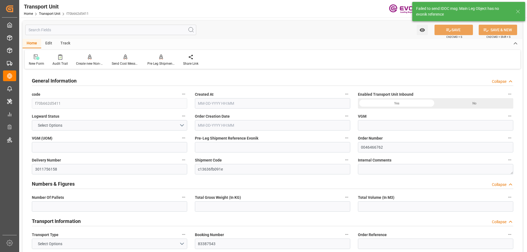
type input "1"
type input "860.9808"
type input "1.5214"
type input "AC Containerline"
type input "Leschaco Inc."
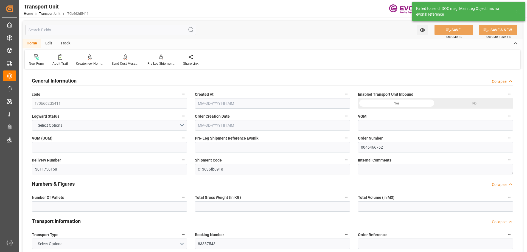
type input "USIJX"
type input "BRSSZ"
type input "206"
type input "0"
type input "860.9808"
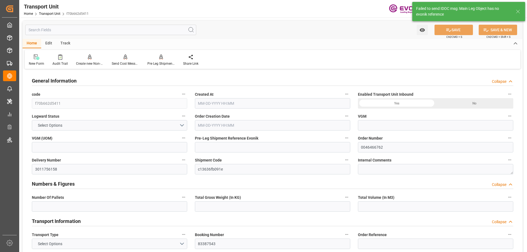
type input "25"
type input "1"
type input "25"
type input "858.661"
type input "860.9808"
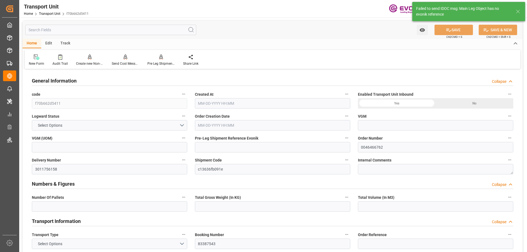
type input "1"
type input "1.4963"
type input "1.5214"
type input "22.68"
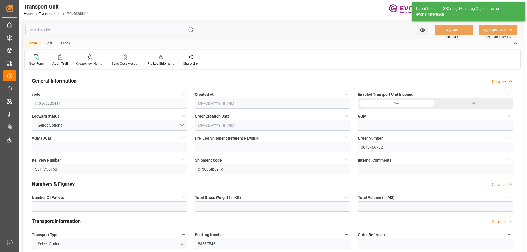
type input "25"
type input "860.9808"
type input "08-13-2025 21:33"
type input "10-06-2025"
type input "09-10-2025 00:00"
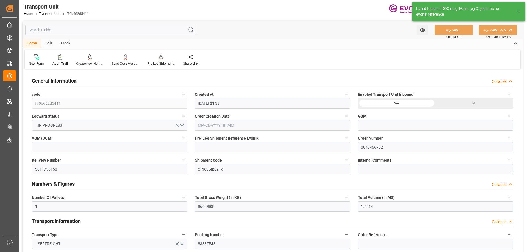
type input "09-10-2025 00:00"
type input "09-23-2025 00:00"
type input "08-26-2025 10:00"
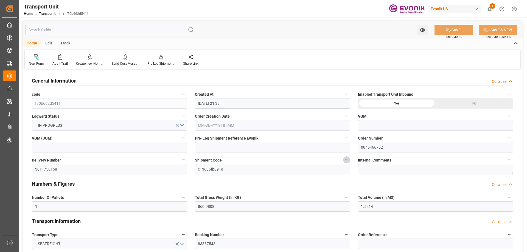
click at [346, 159] on icon "button" at bounding box center [347, 160] width 4 height 4
click at [357, 168] on li "Open Parent Object" at bounding box center [368, 169] width 51 height 9
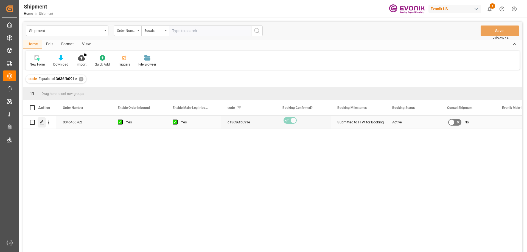
click at [44, 124] on icon "Press SPACE to select this row." at bounding box center [42, 122] width 4 height 4
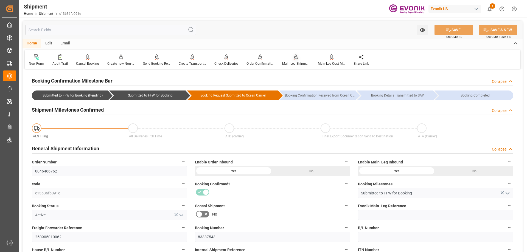
click at [294, 61] on div "Main Leg Shipment" at bounding box center [295, 63] width 27 height 5
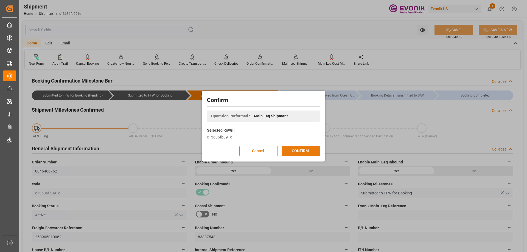
click at [310, 153] on button "CONFIRM" at bounding box center [301, 151] width 38 height 10
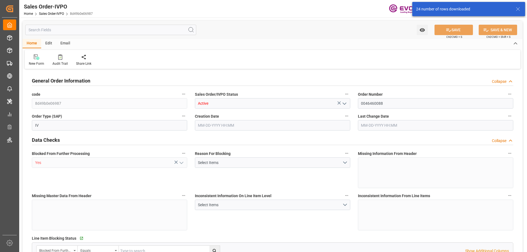
type input "CNHOP"
type input "0"
type input "1"
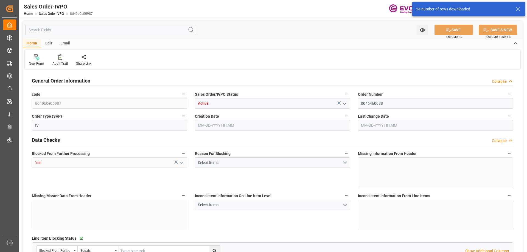
type input "9066.72"
type input "28.314"
type input "17000"
type input "30"
type input "[DATE] 22:45"
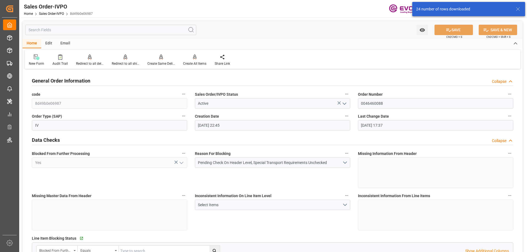
type input "[DATE] 17:37"
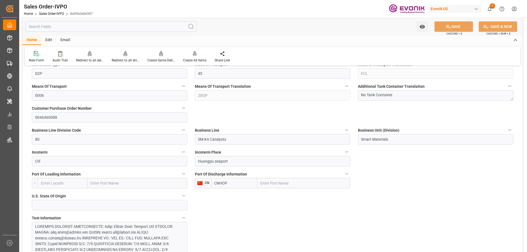
scroll to position [110, 0]
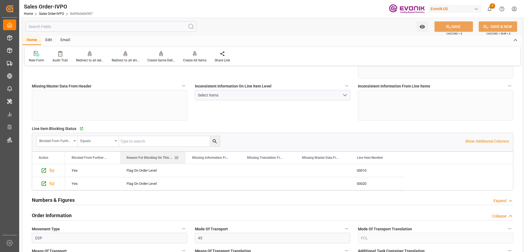
drag, startPoint x: 175, startPoint y: 156, endPoint x: 185, endPoint y: 160, distance: 11.7
click at [185, 160] on div at bounding box center [185, 158] width 2 height 12
